Goal: Check status: Check status

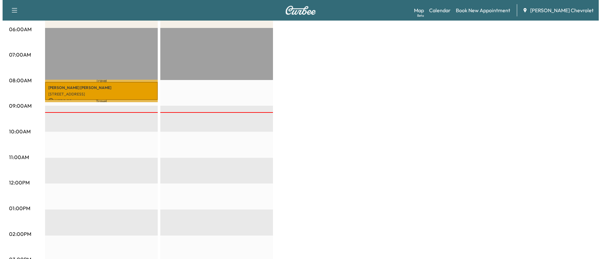
scroll to position [88, 0]
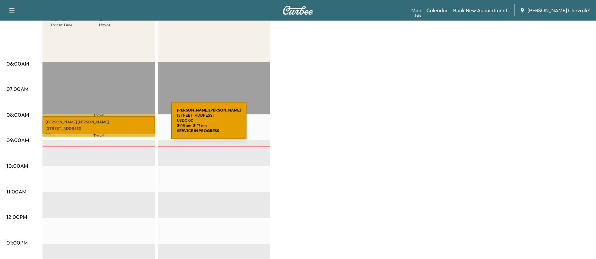
click at [123, 125] on div "LUANN GRACE KRAMER 4188 66TH STREET CIR W, BRADENTON,FL 34209-7641, USA USD 0.0…" at bounding box center [98, 125] width 113 height 18
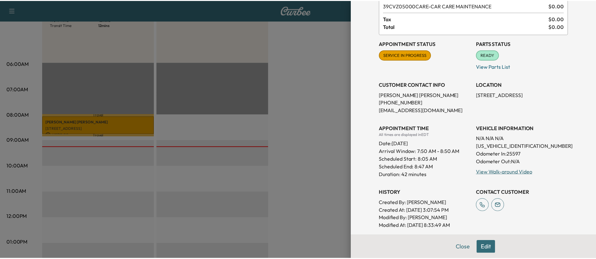
scroll to position [0, 0]
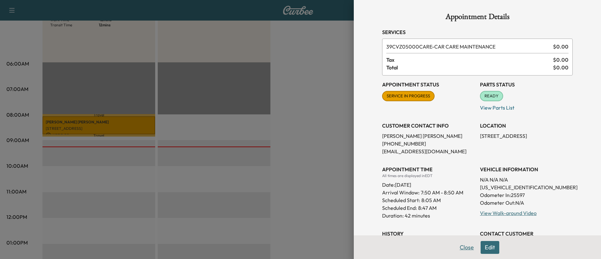
click at [457, 251] on button "Close" at bounding box center [466, 247] width 23 height 13
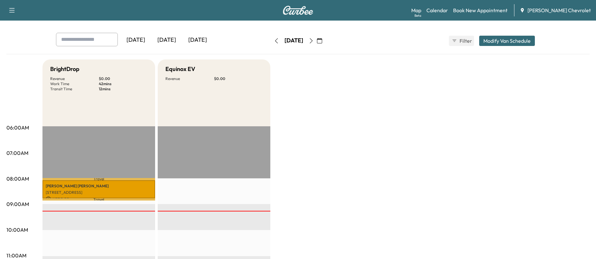
scroll to position [24, 0]
